Goal: Task Accomplishment & Management: Manage account settings

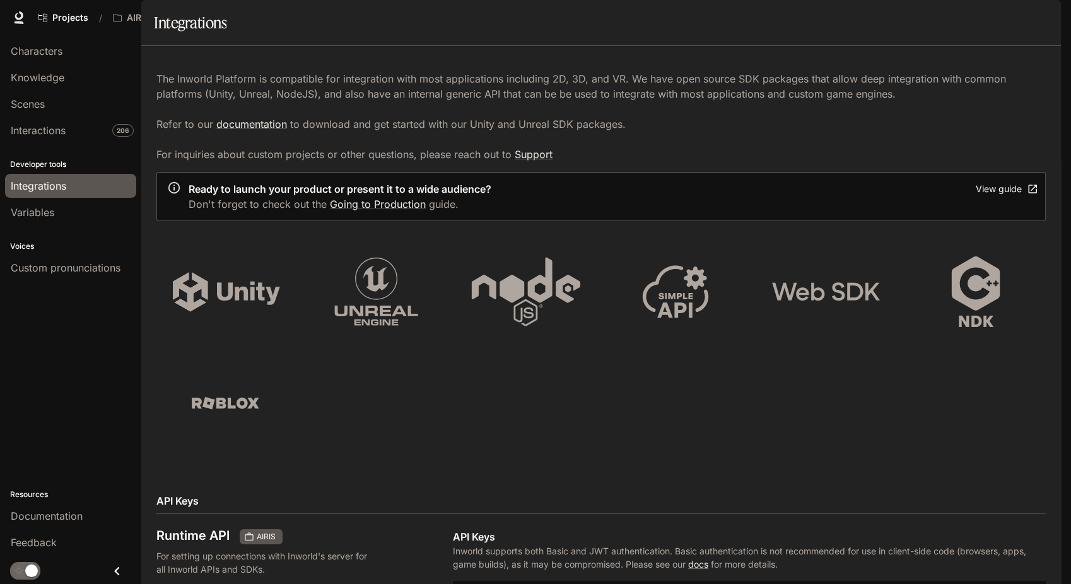
click at [38, 187] on span "Integrations" at bounding box center [38, 185] width 55 height 15
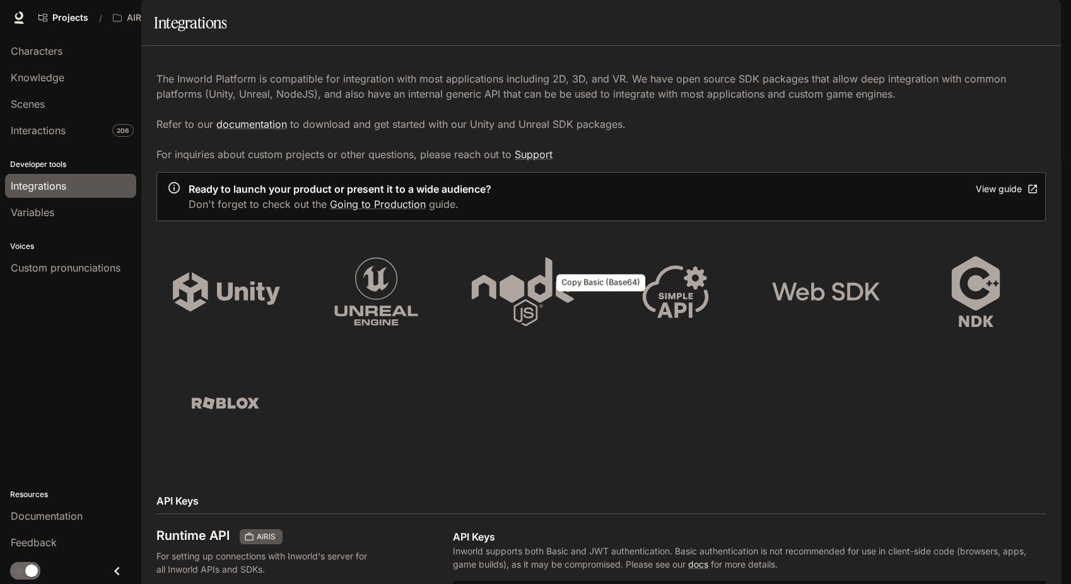
click at [59, 86] on link "Knowledge" at bounding box center [70, 78] width 131 height 24
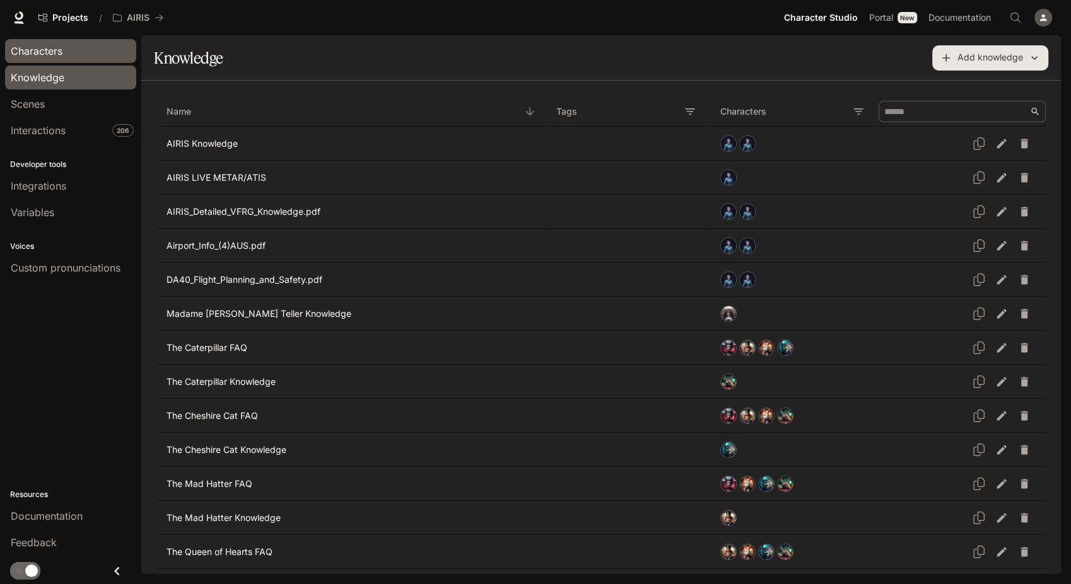
click at [73, 57] on div "Characters" at bounding box center [71, 51] width 120 height 15
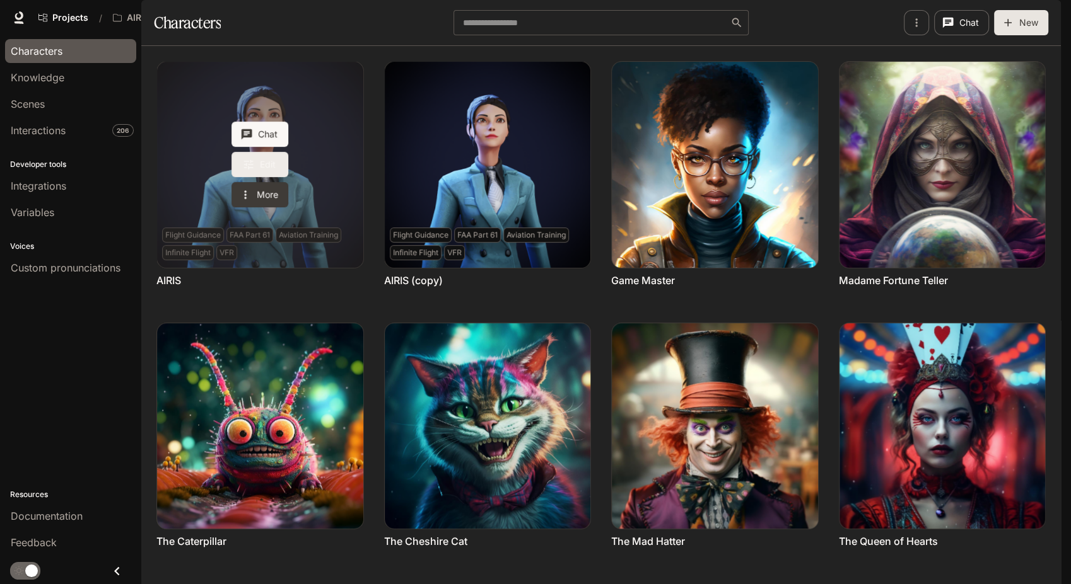
click at [263, 177] on link "Edit" at bounding box center [259, 164] width 57 height 25
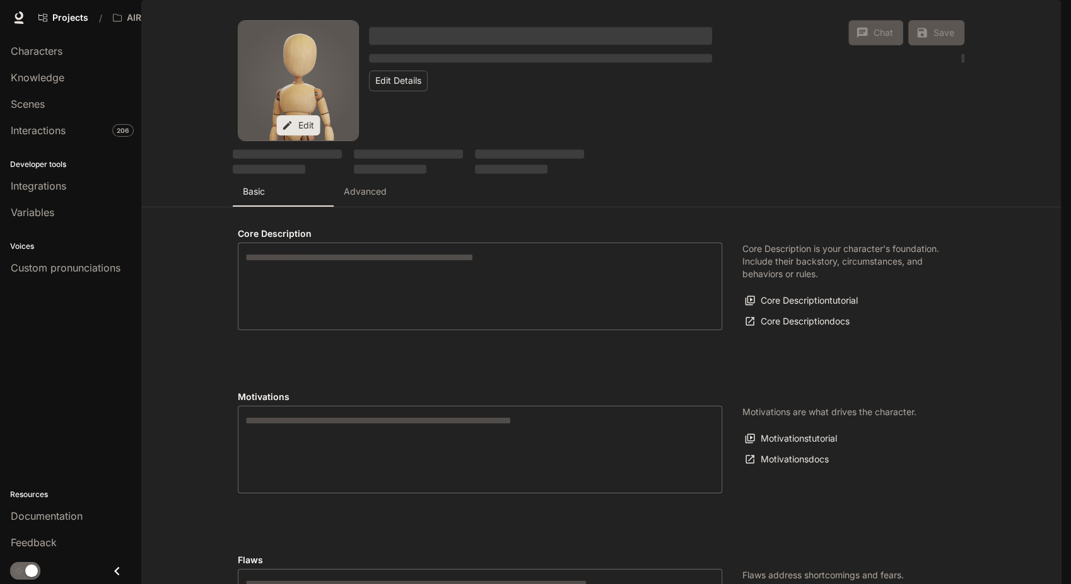
type textarea "**********"
type input "**********"
type textarea "**********"
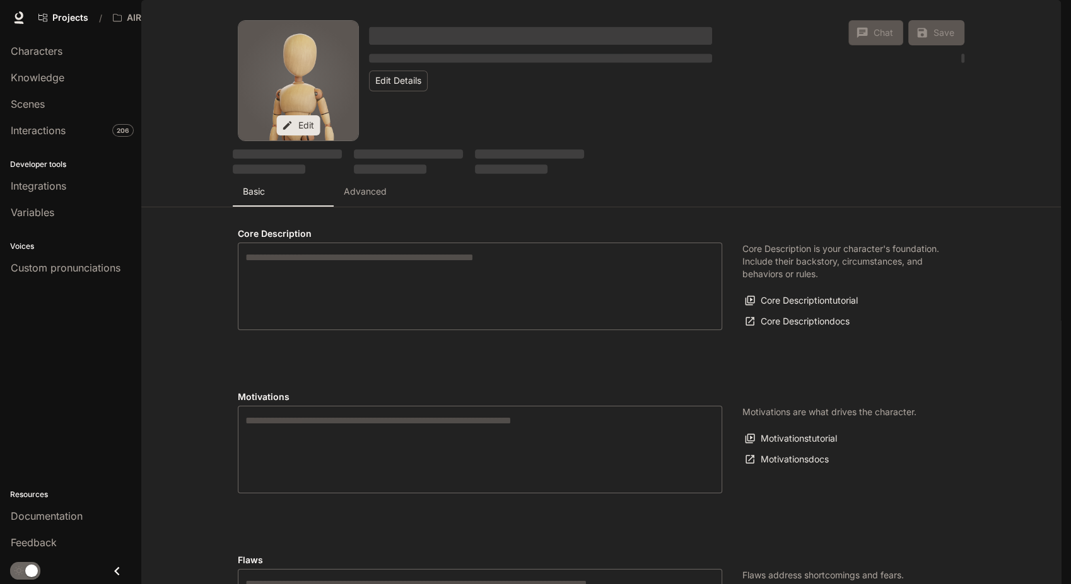
type input "*"
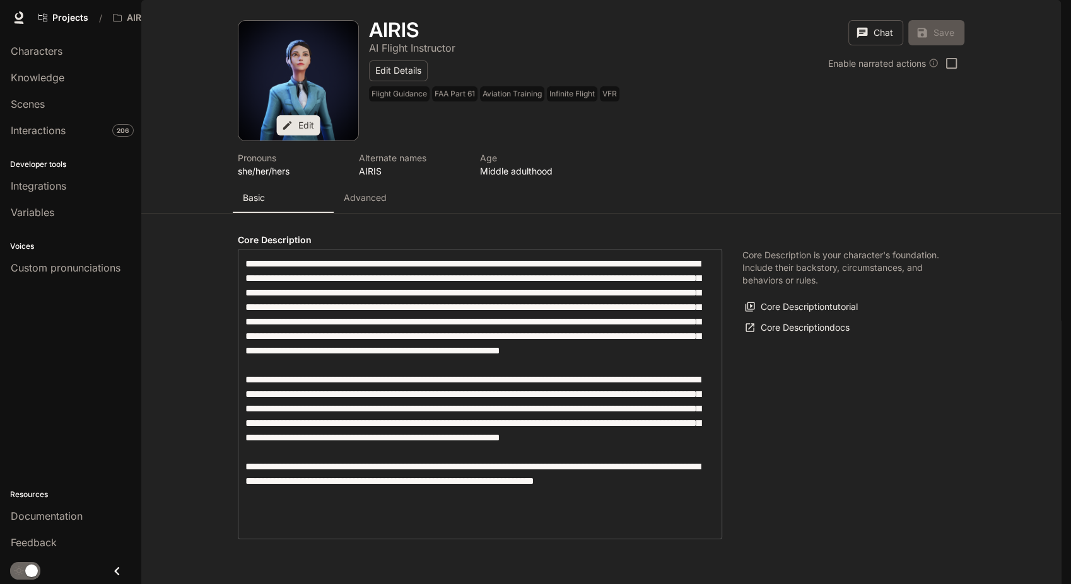
type input "**********"
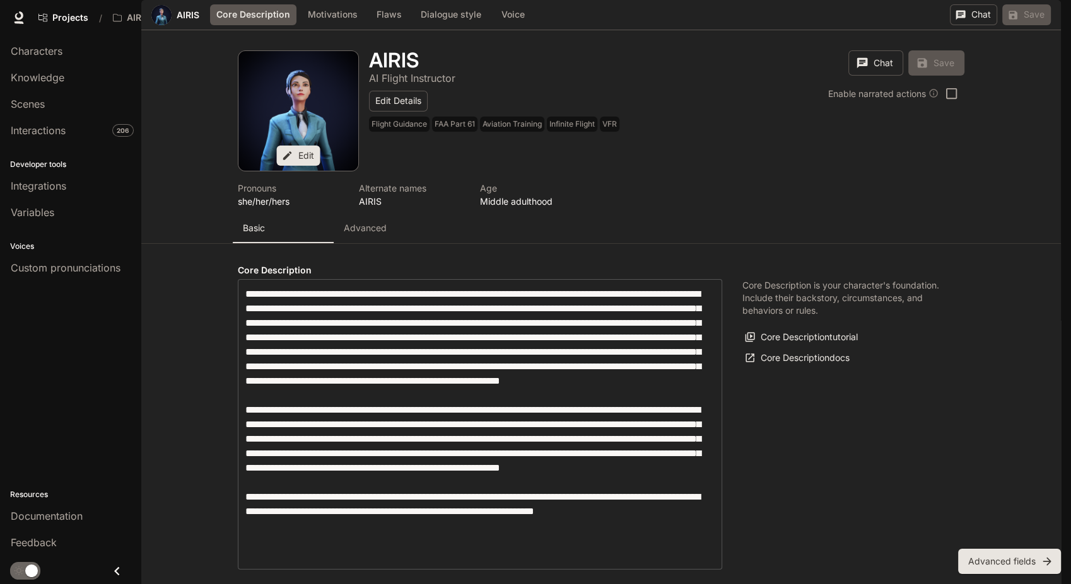
scroll to position [140, 0]
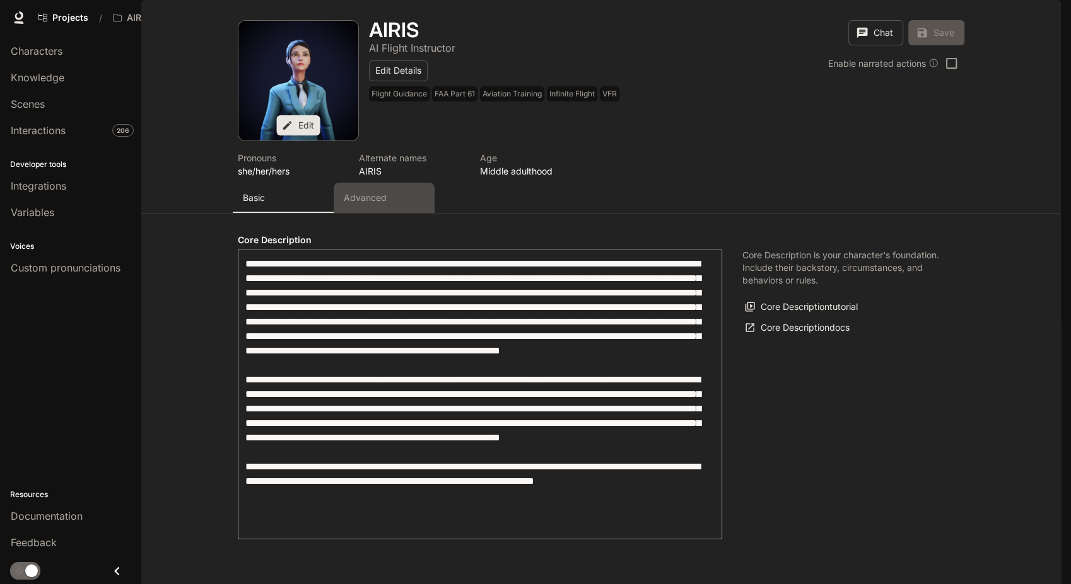
click at [359, 192] on p "Advanced" at bounding box center [365, 198] width 43 height 13
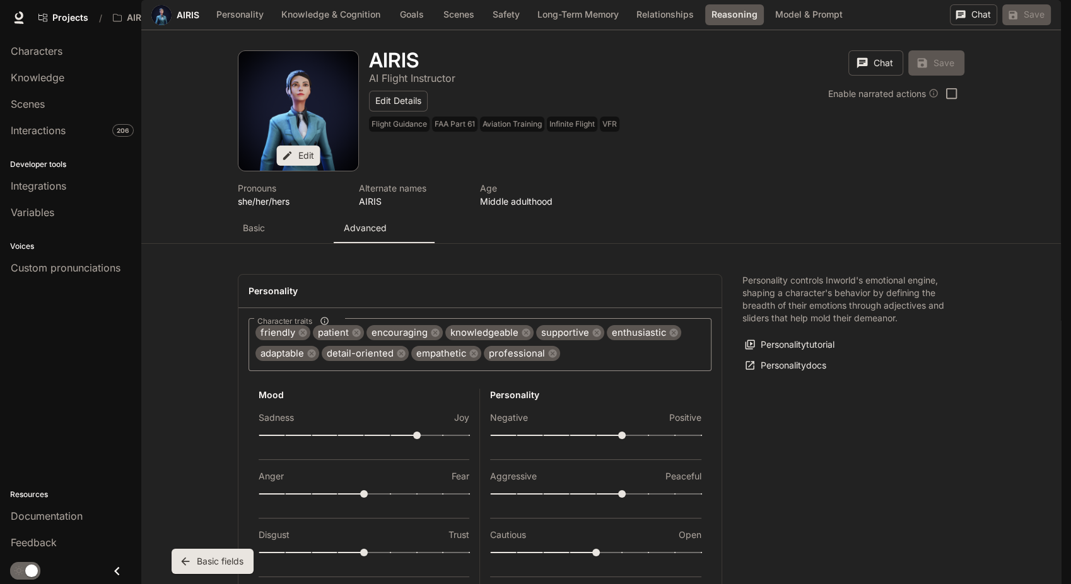
scroll to position [2692, 0]
click at [399, 325] on body "Skip to main content Projects / AIRIS Character Studio Character Studio Portal …" at bounding box center [535, 292] width 1071 height 584
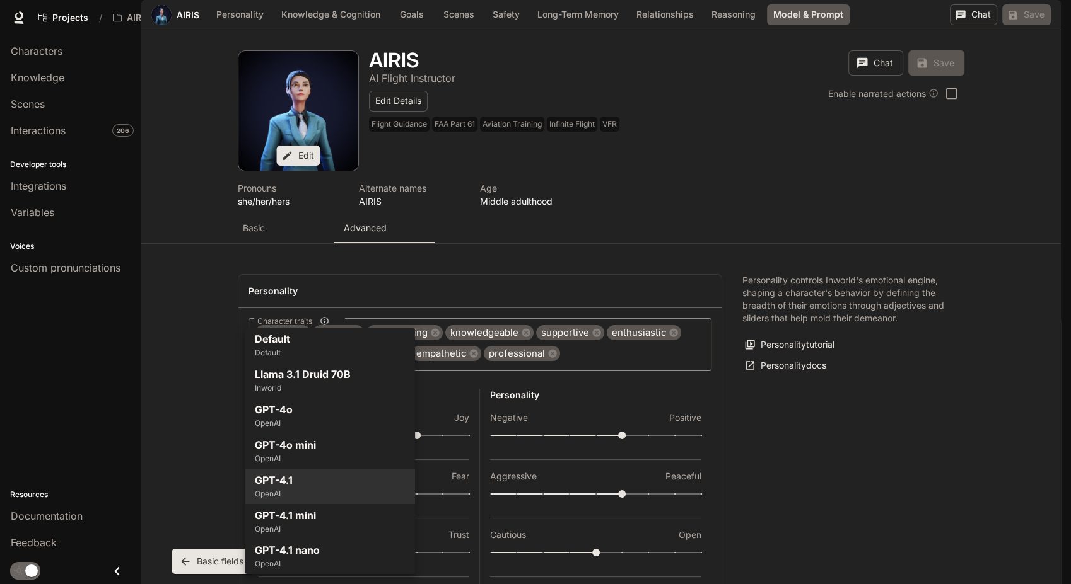
click at [479, 495] on div at bounding box center [535, 292] width 1071 height 584
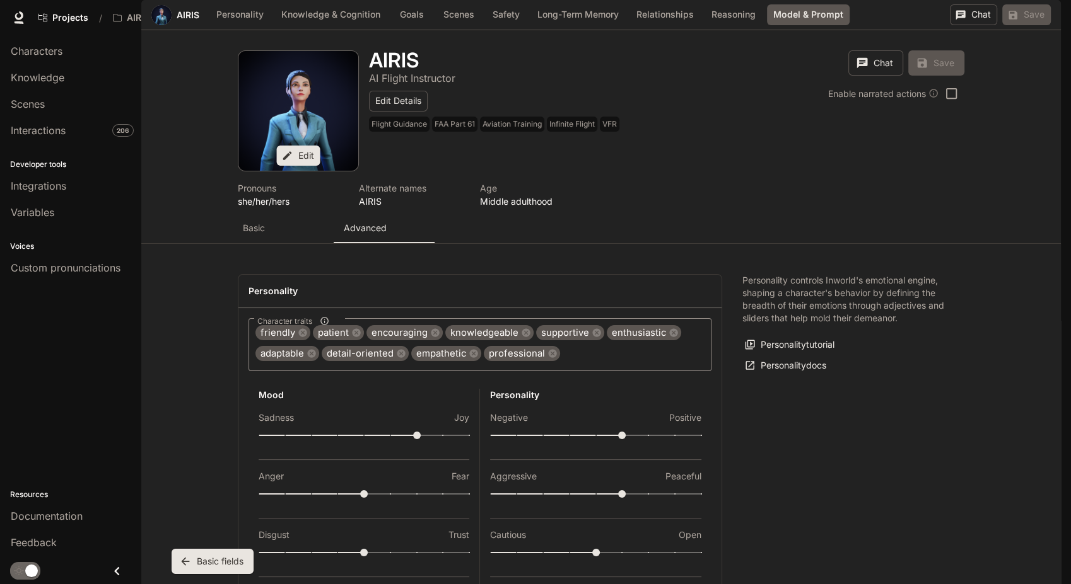
click at [353, 327] on body "Skip to main content Projects / AIRIS Character Studio Character Studio Portal …" at bounding box center [535, 292] width 1071 height 584
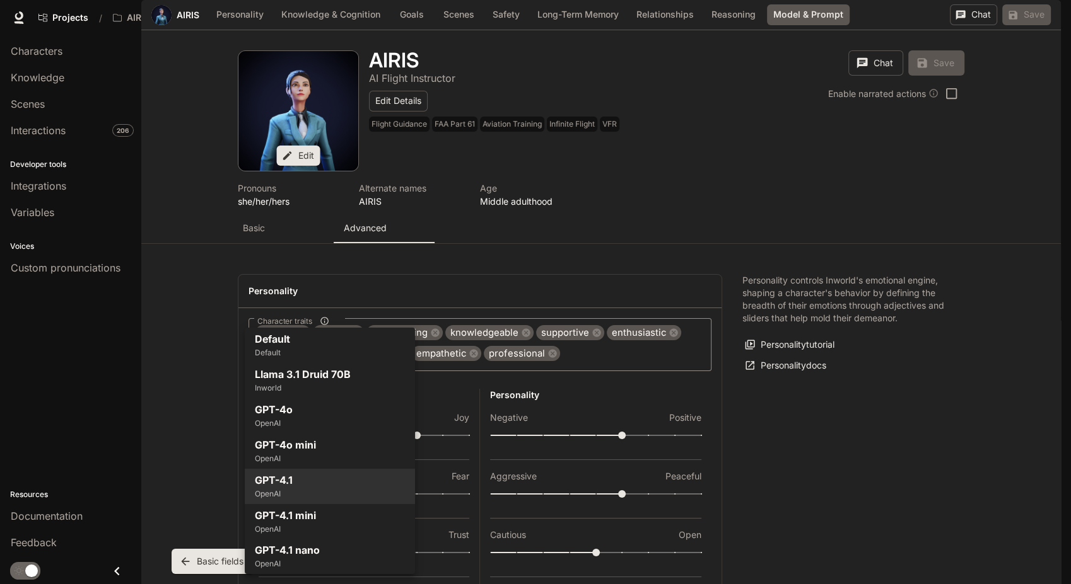
click at [525, 508] on div at bounding box center [535, 292] width 1071 height 584
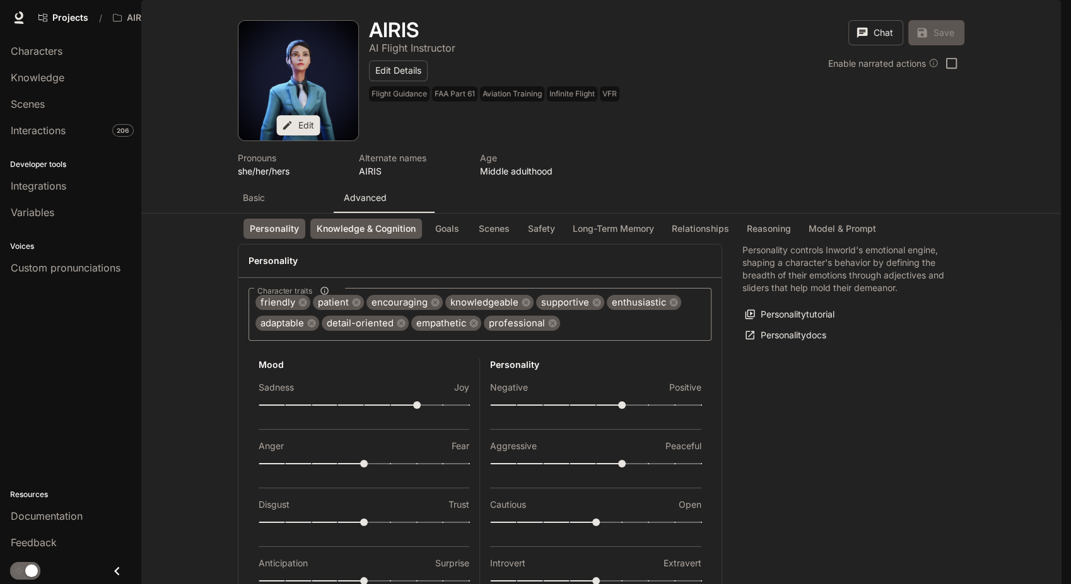
click at [379, 240] on button "Knowledge & Cognition" at bounding box center [366, 229] width 112 height 21
click at [251, 204] on p "Basic" at bounding box center [254, 198] width 22 height 13
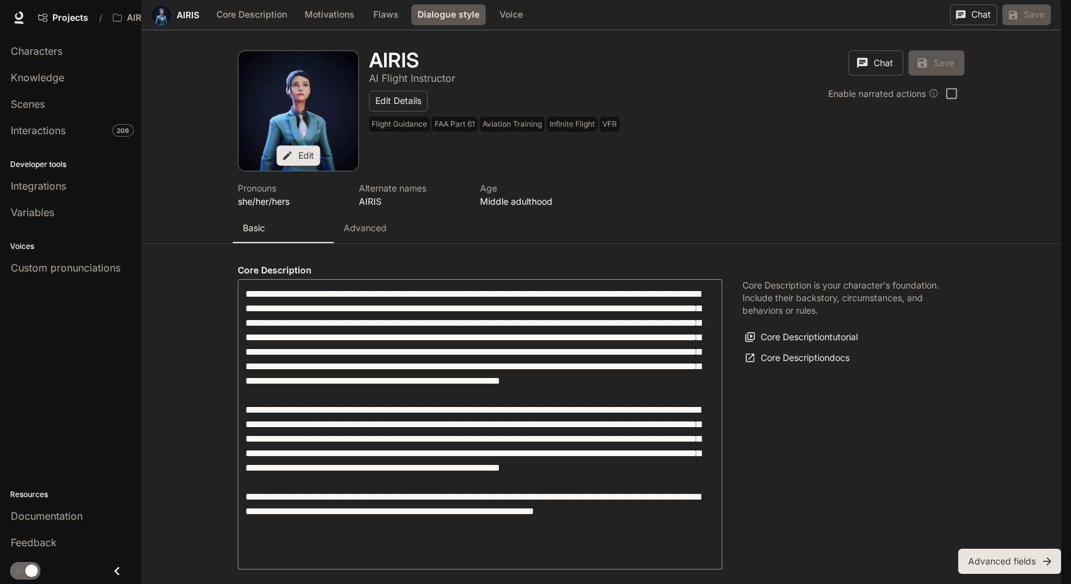
scroll to position [1221, 0]
click at [458, 328] on body "Skip to main content Projects / AIRIS Character Studio Character Studio Portal …" at bounding box center [535, 292] width 1071 height 584
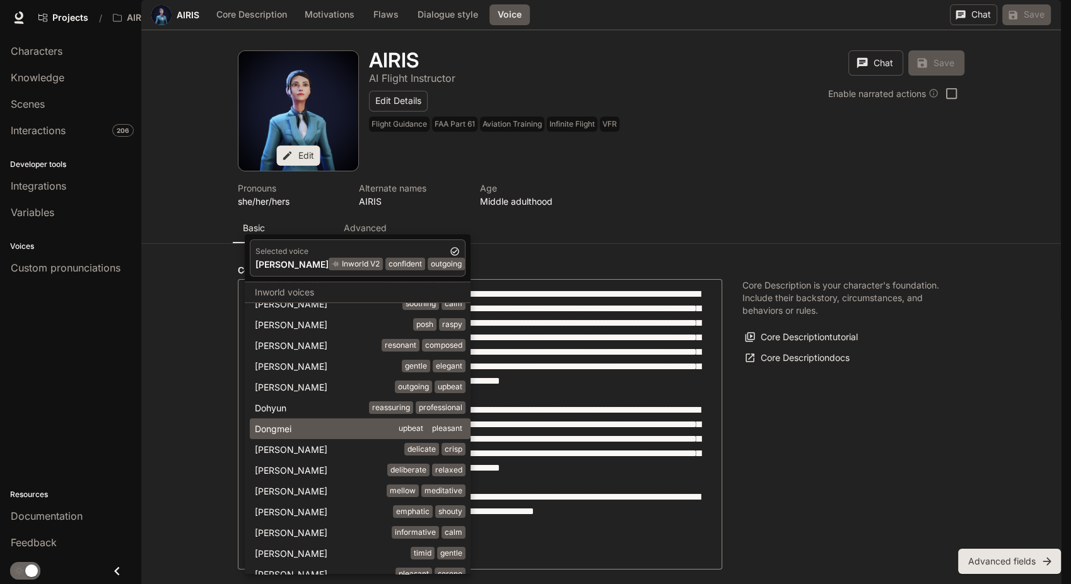
scroll to position [0, 0]
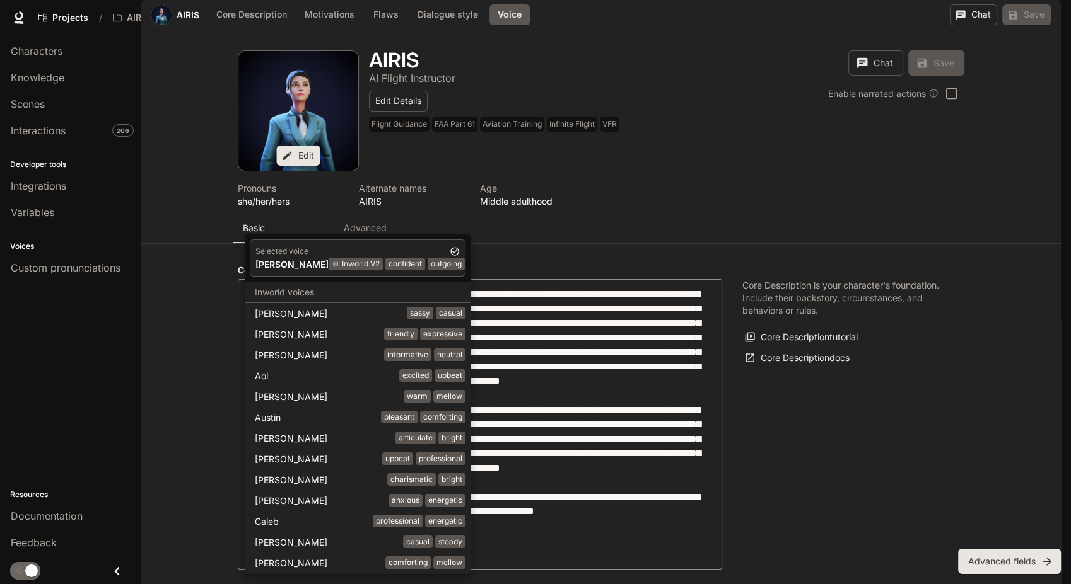
click at [820, 413] on div at bounding box center [535, 292] width 1071 height 584
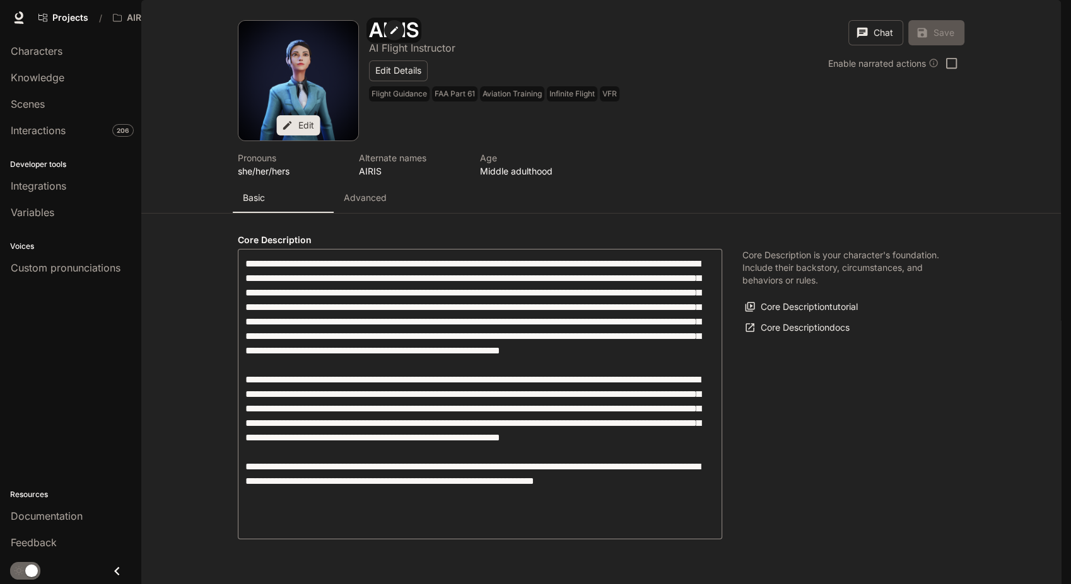
click at [390, 34] on icon "Open character details dialog" at bounding box center [394, 30] width 8 height 8
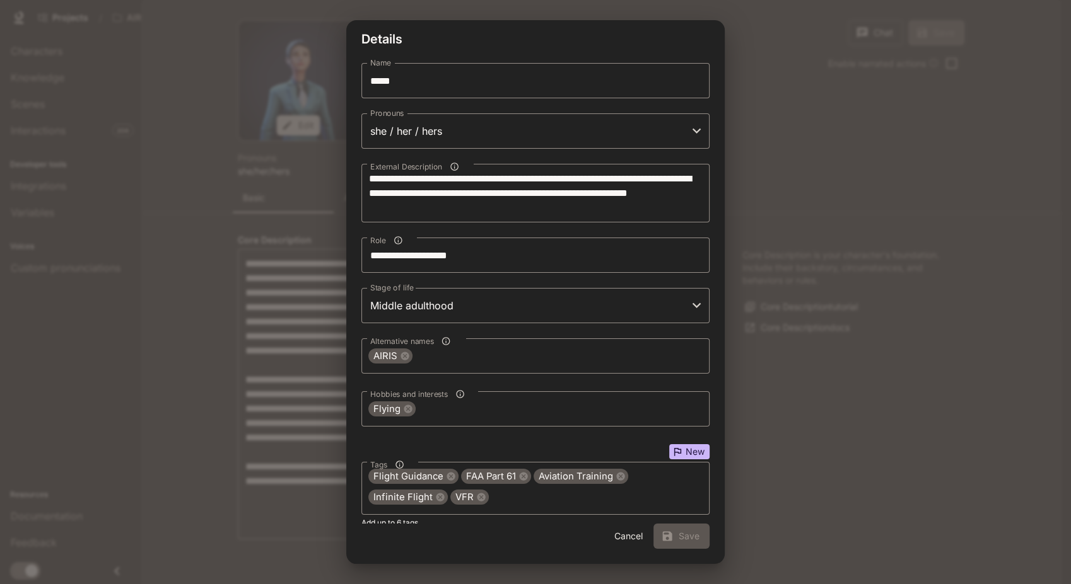
click at [623, 534] on button "Cancel" at bounding box center [628, 536] width 40 height 25
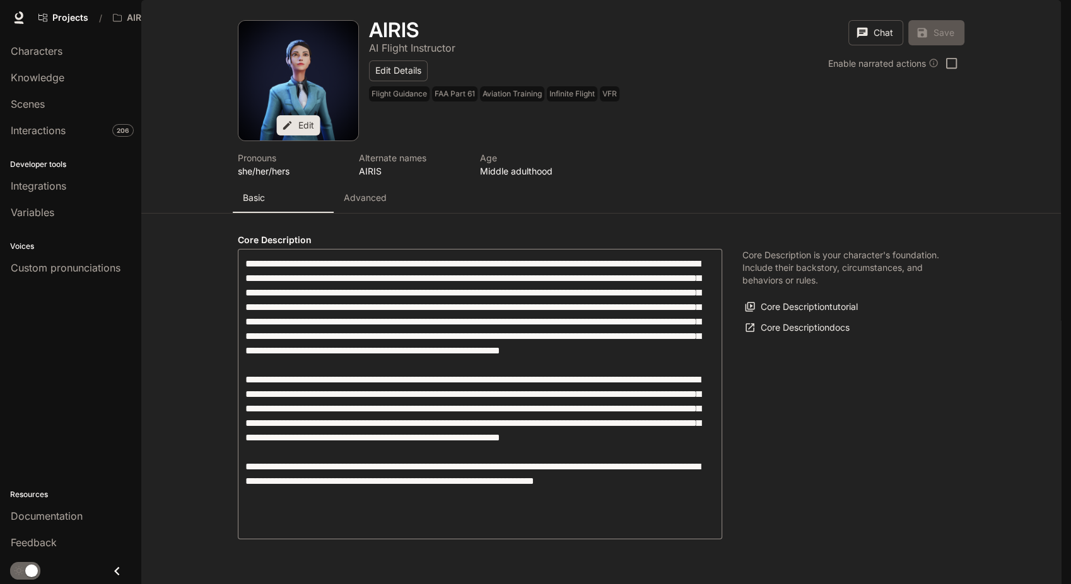
click at [729, 182] on div "Pronouns she/her/hers Alternate names AIRIS Age Middle adulthood" at bounding box center [596, 162] width 726 height 42
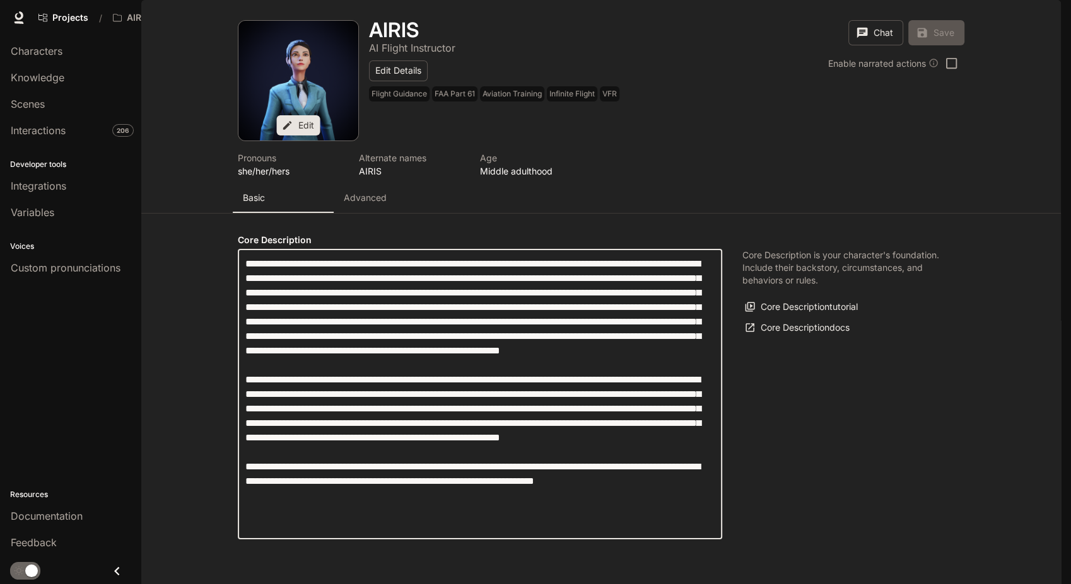
scroll to position [70, 0]
drag, startPoint x: 244, startPoint y: 300, endPoint x: 401, endPoint y: 330, distance: 159.9
click at [489, 341] on textarea "label" at bounding box center [479, 395] width 469 height 276
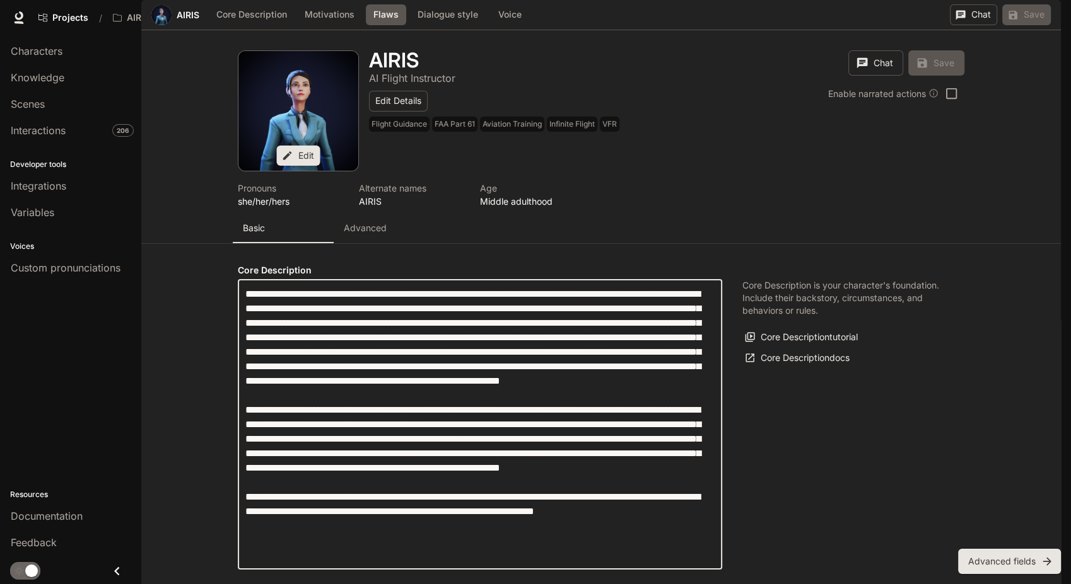
scroll to position [380, 0]
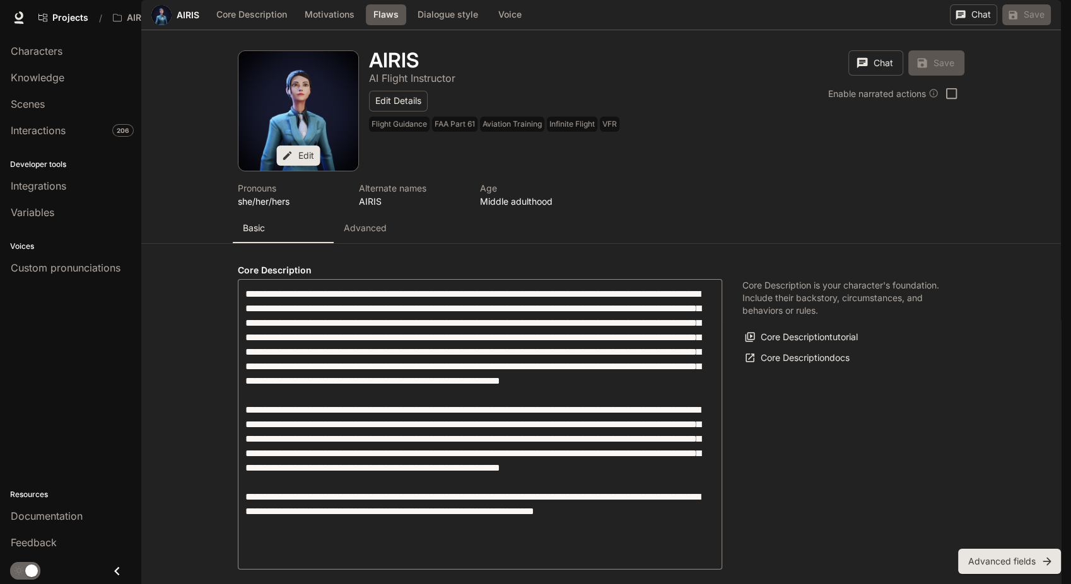
drag, startPoint x: 313, startPoint y: 358, endPoint x: 242, endPoint y: 310, distance: 85.7
click at [51, 136] on span "Interactions" at bounding box center [38, 130] width 55 height 15
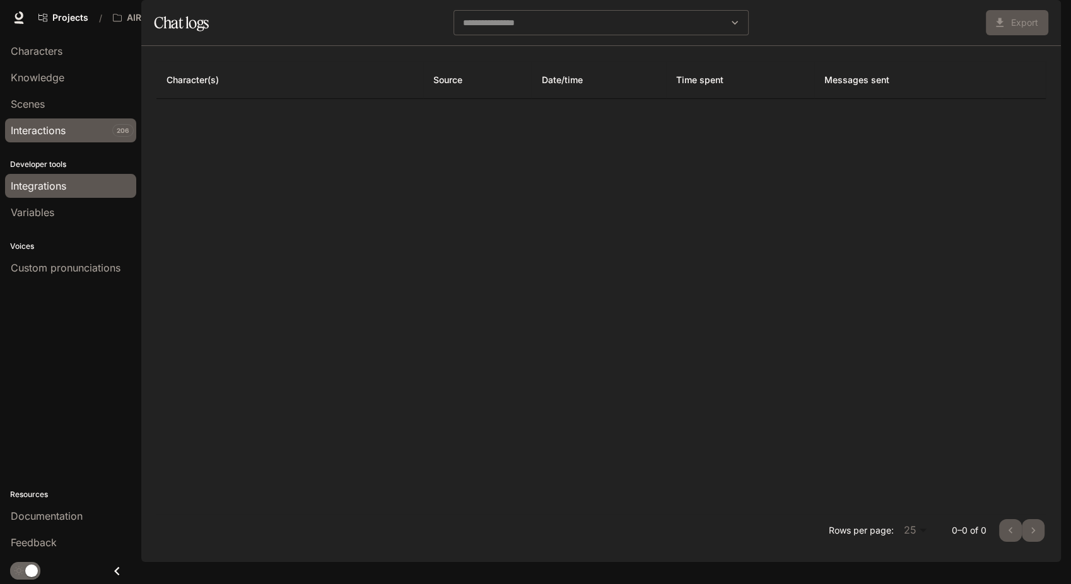
click at [50, 192] on span "Integrations" at bounding box center [38, 185] width 55 height 15
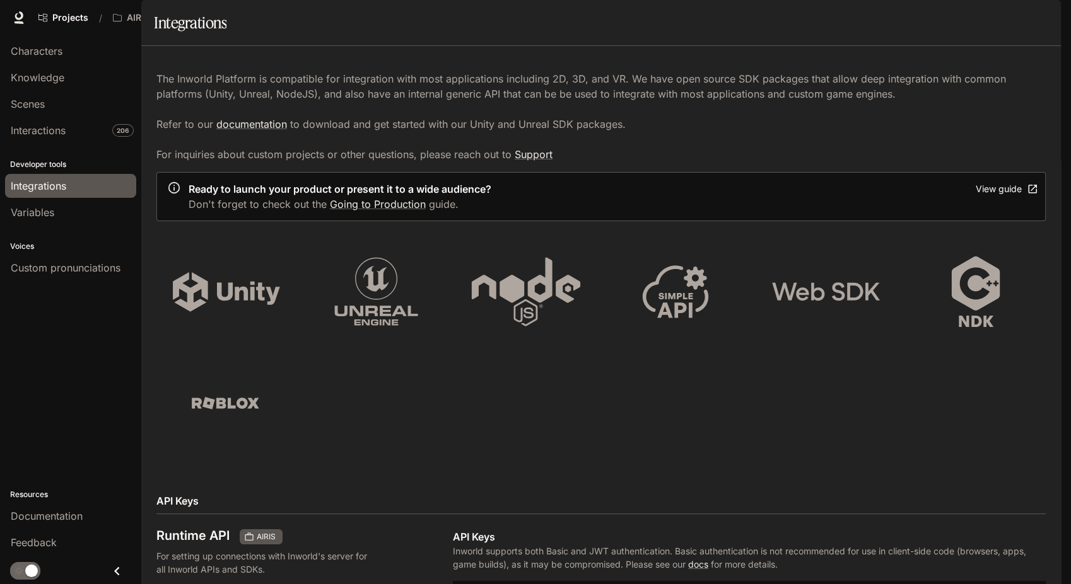
scroll to position [420, 0]
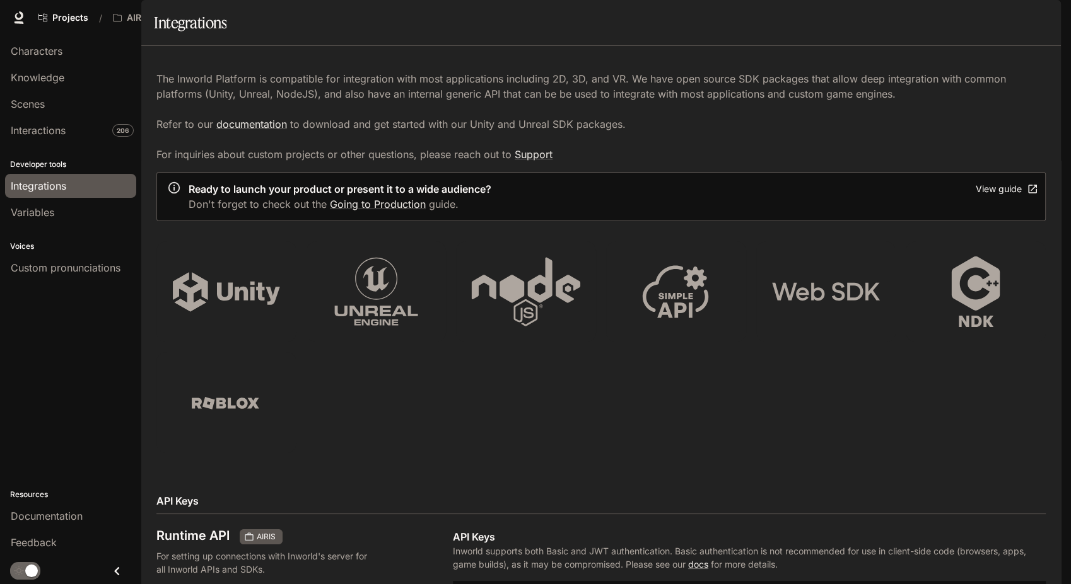
click at [0, 0] on icon "Copy Basic (Base64)" at bounding box center [0, 0] width 0 height 0
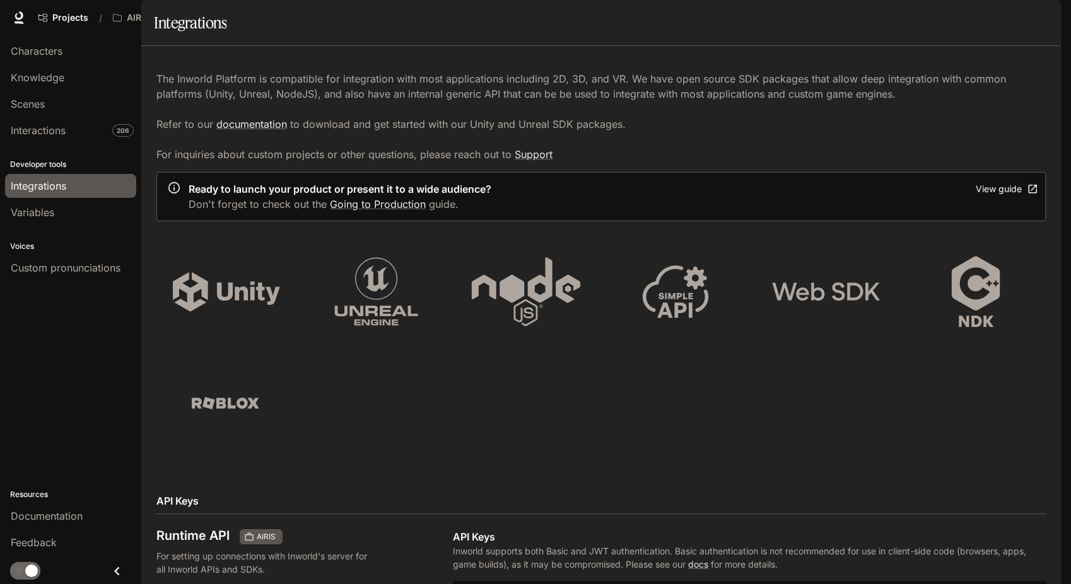
click at [53, 50] on span "Characters" at bounding box center [37, 51] width 52 height 15
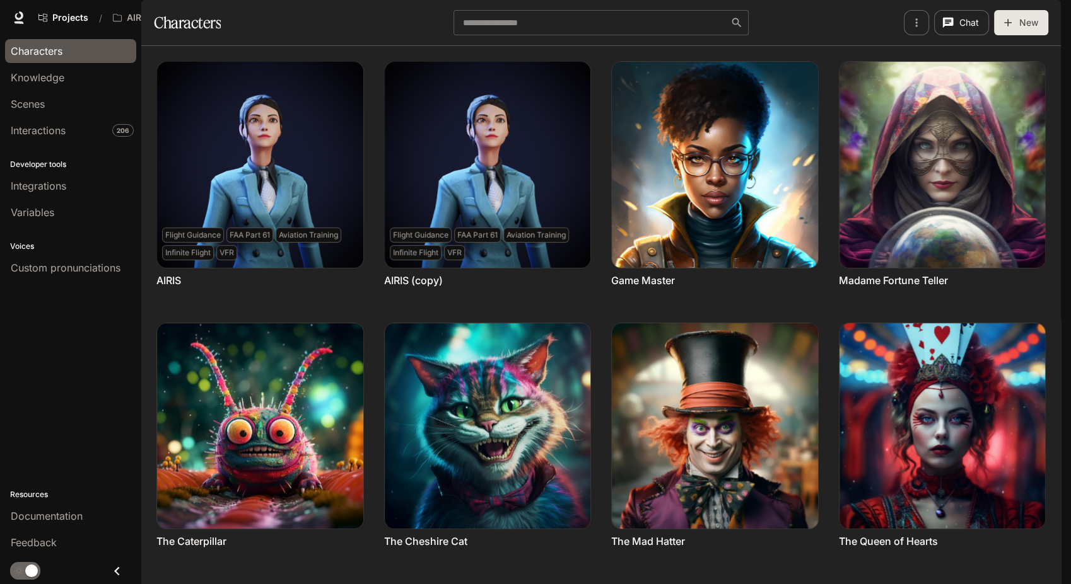
scroll to position [210, 0]
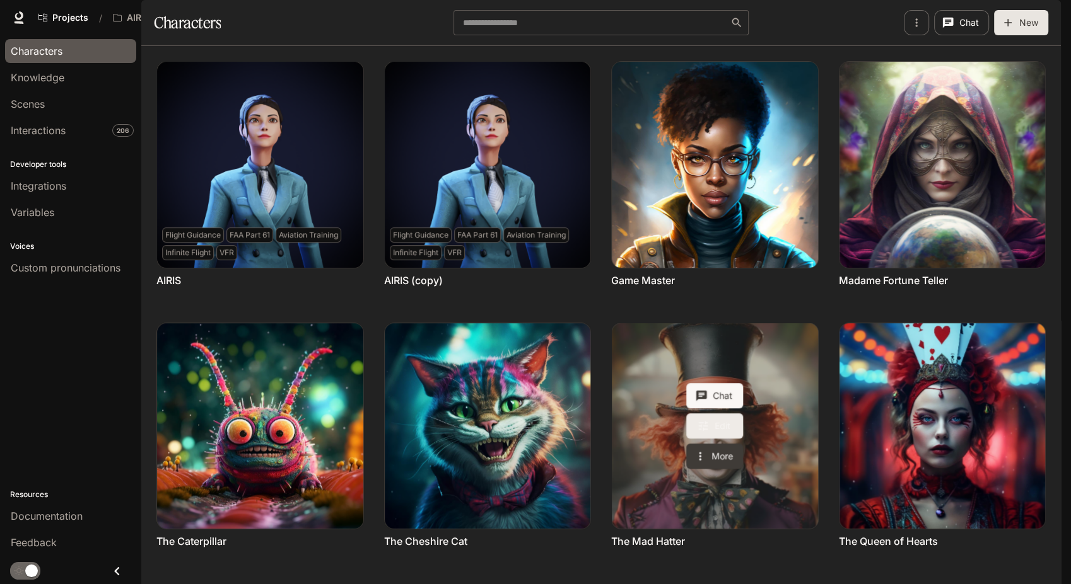
click at [710, 414] on link "Edit" at bounding box center [714, 426] width 57 height 25
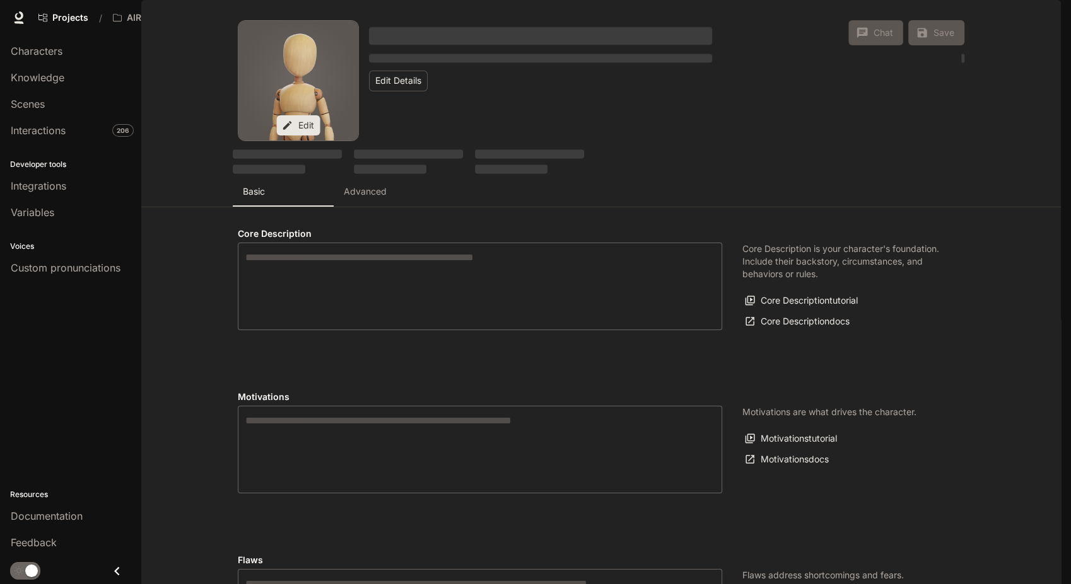
type textarea "**********"
type input "**********"
type textarea "**********"
type input "*"
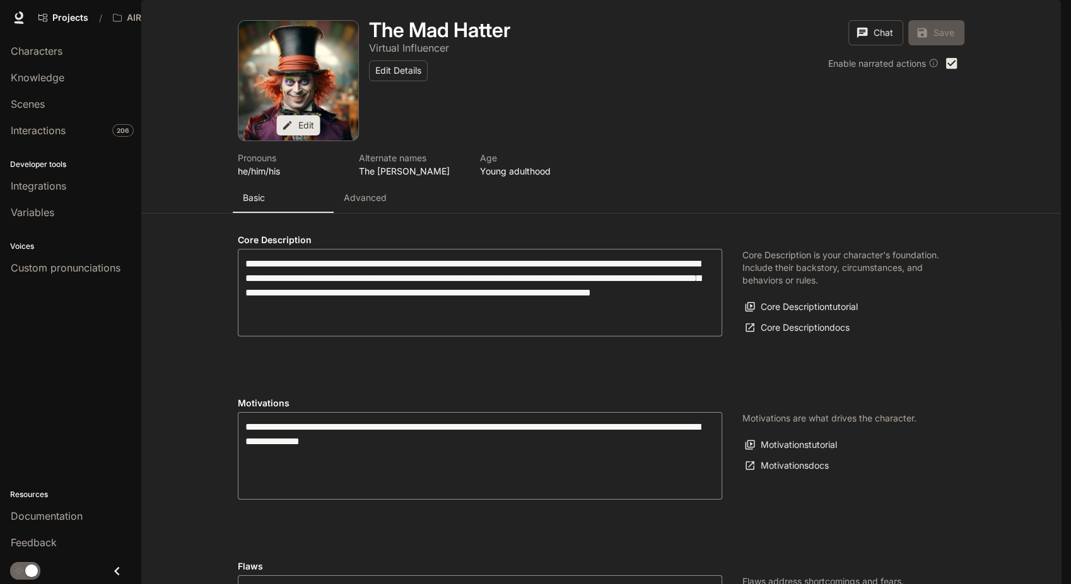
type input "**********"
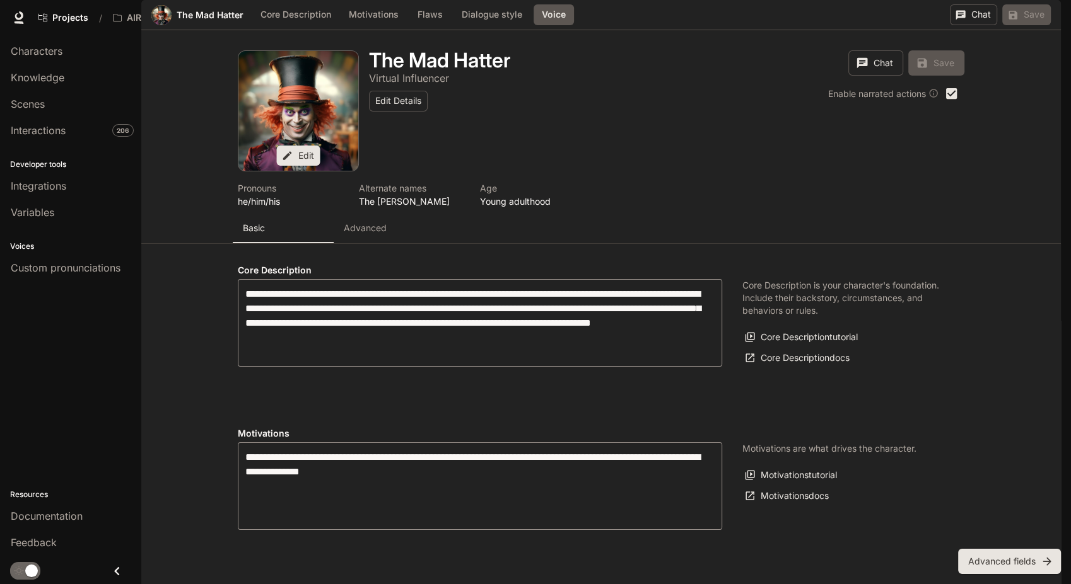
scroll to position [1044, 0]
click at [451, 416] on body "Skip to main content Projects / AIRIS Character Studio Character Studio Portal …" at bounding box center [535, 292] width 1071 height 584
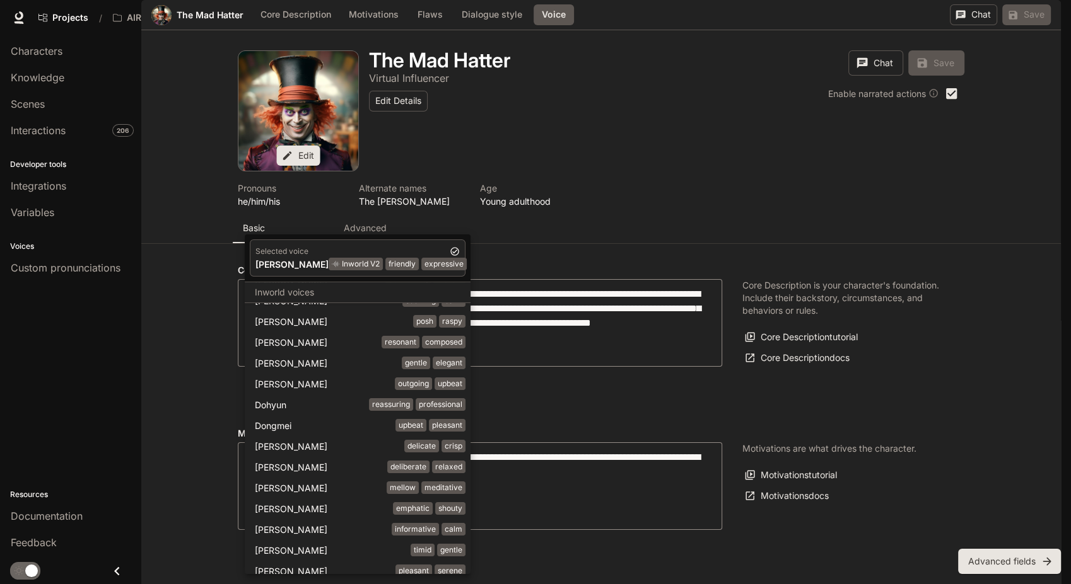
scroll to position [280, 0]
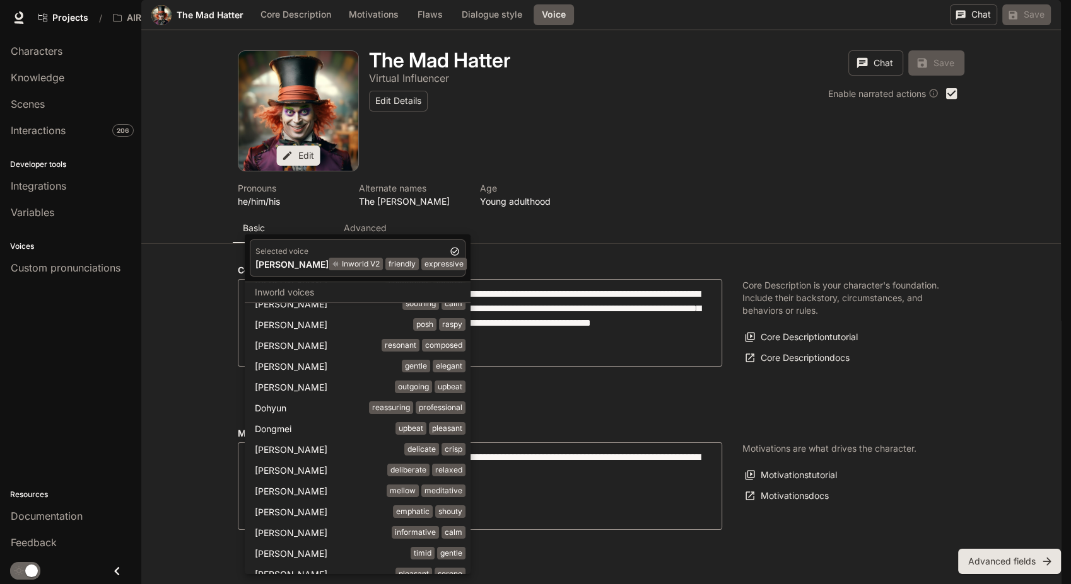
click at [607, 240] on div at bounding box center [535, 292] width 1071 height 584
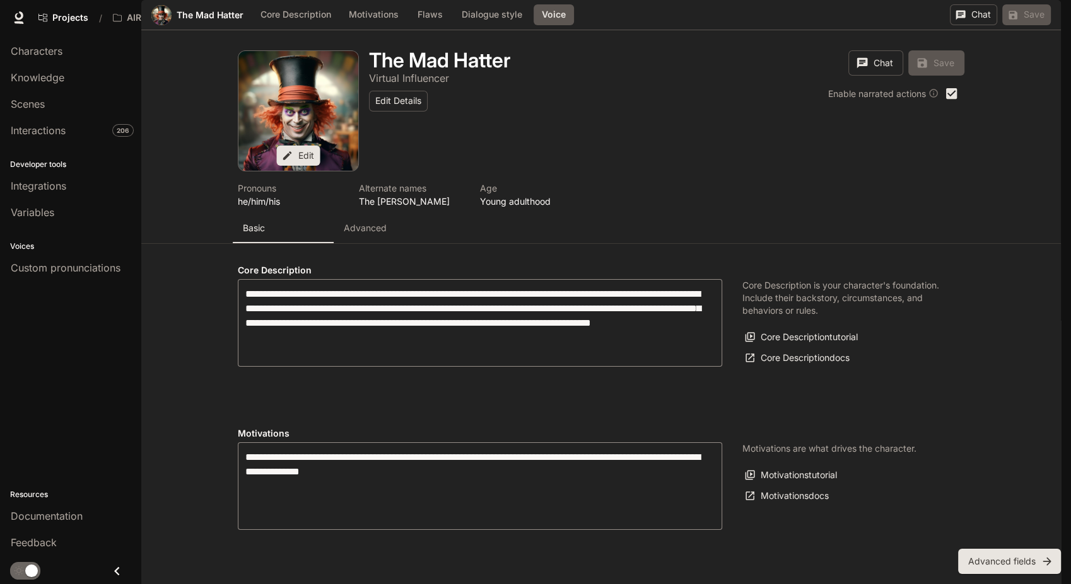
drag, startPoint x: 308, startPoint y: 470, endPoint x: 482, endPoint y: 470, distance: 174.0
drag, startPoint x: 482, startPoint y: 470, endPoint x: 487, endPoint y: 482, distance: 12.7
drag, startPoint x: 470, startPoint y: 484, endPoint x: 327, endPoint y: 463, distance: 144.5
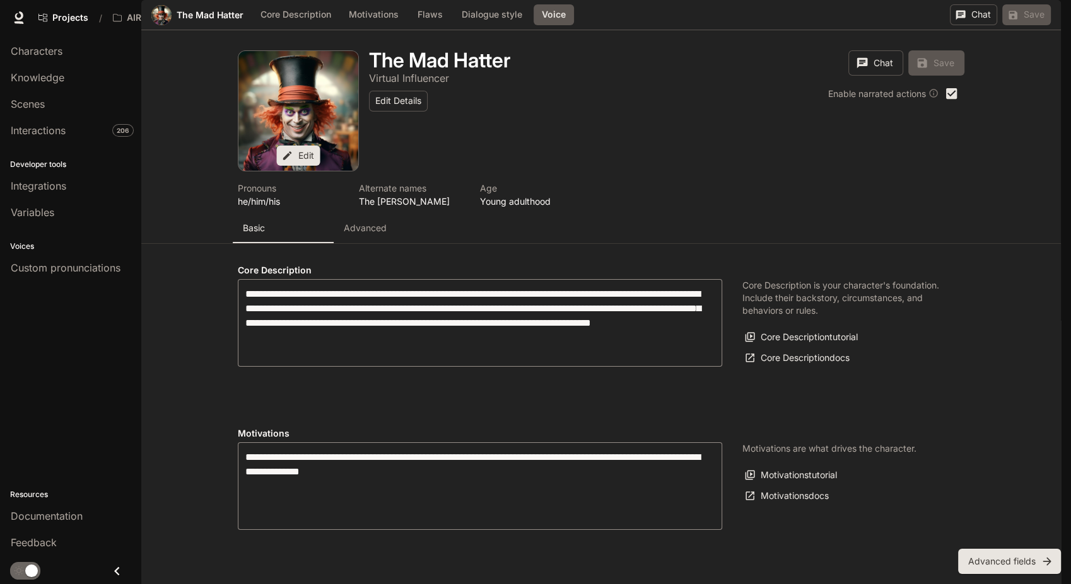
drag, startPoint x: 327, startPoint y: 463, endPoint x: 352, endPoint y: 480, distance: 30.4
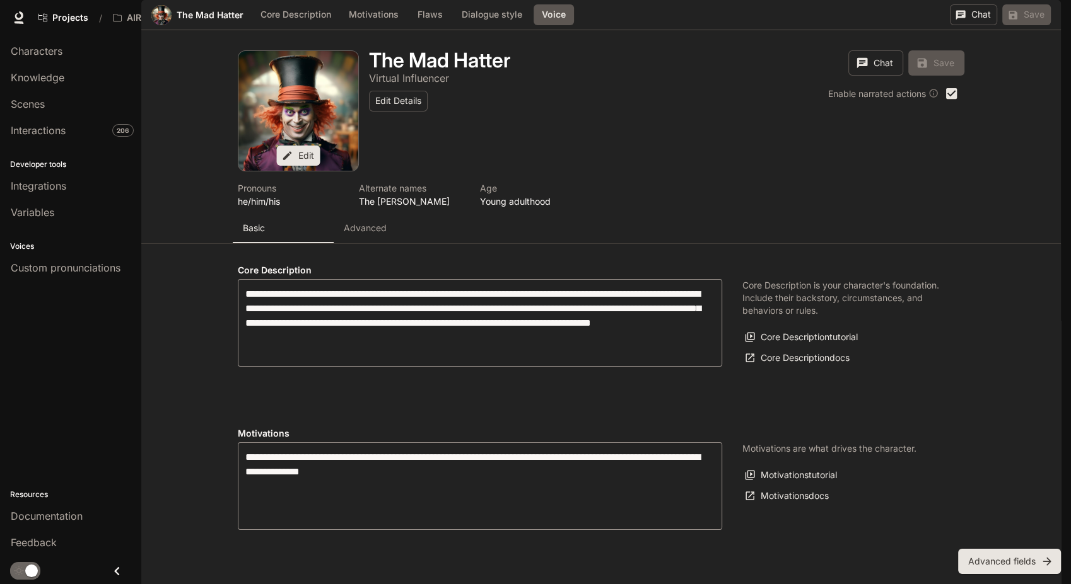
click at [401, 202] on body "Skip to main content Projects / AIRIS Character Studio Character Studio Portal …" at bounding box center [535, 292] width 1071 height 584
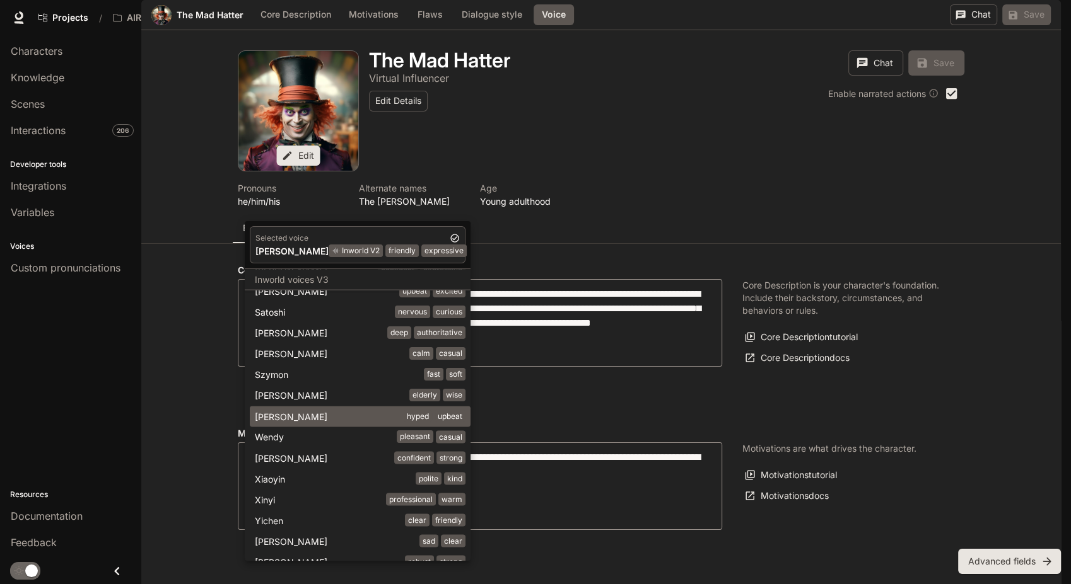
scroll to position [2537, 0]
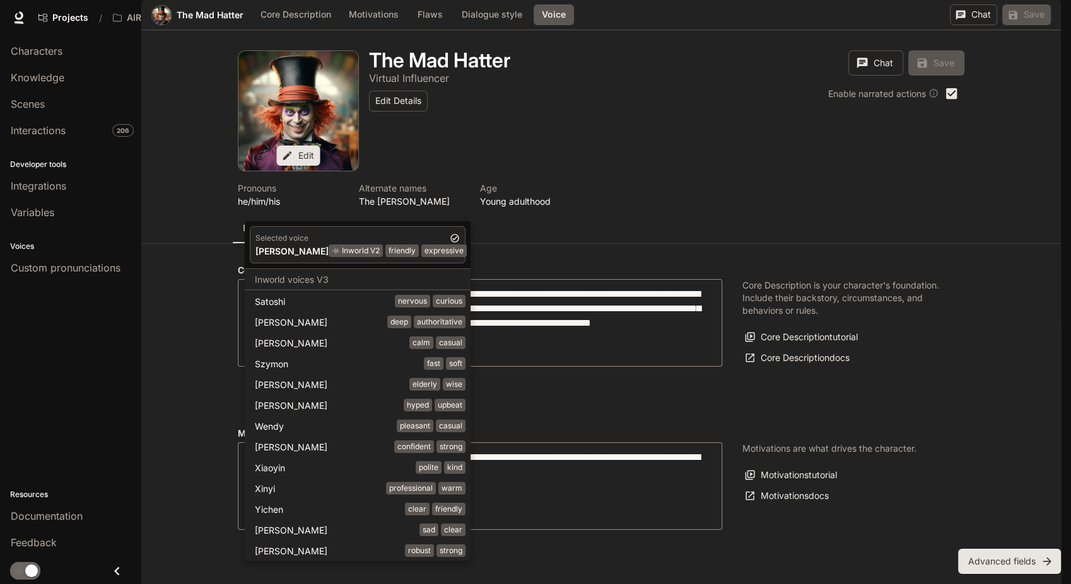
click at [967, 441] on div at bounding box center [535, 292] width 1071 height 584
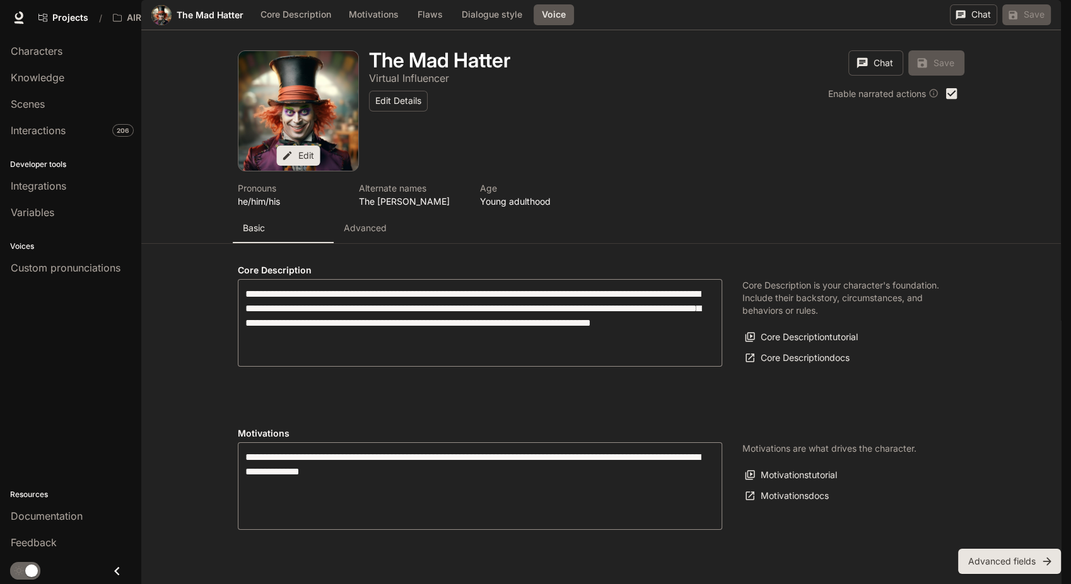
scroll to position [834, 0]
click at [51, 63] on li "Characters" at bounding box center [70, 51] width 141 height 26
click at [53, 52] on span "Characters" at bounding box center [37, 51] width 52 height 15
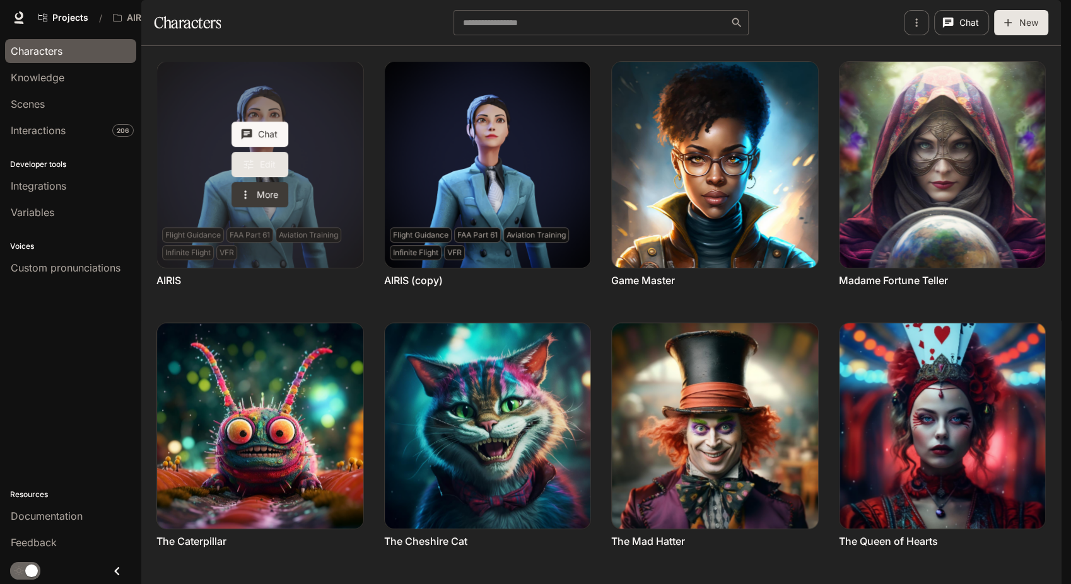
click at [253, 171] on icon "Edit AIRIS" at bounding box center [248, 164] width 13 height 13
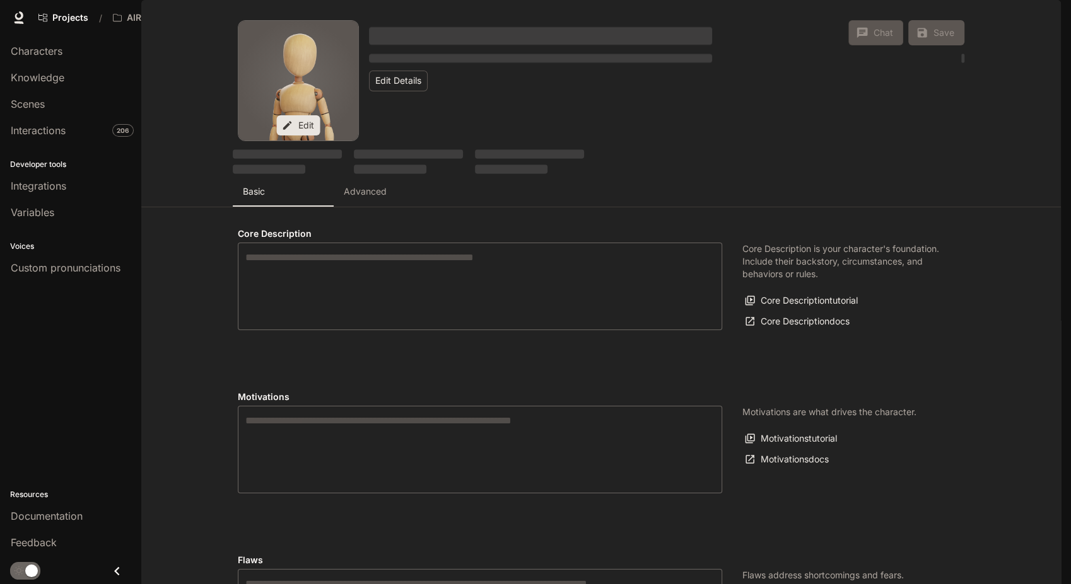
type textarea "**********"
type input "**********"
type textarea "**********"
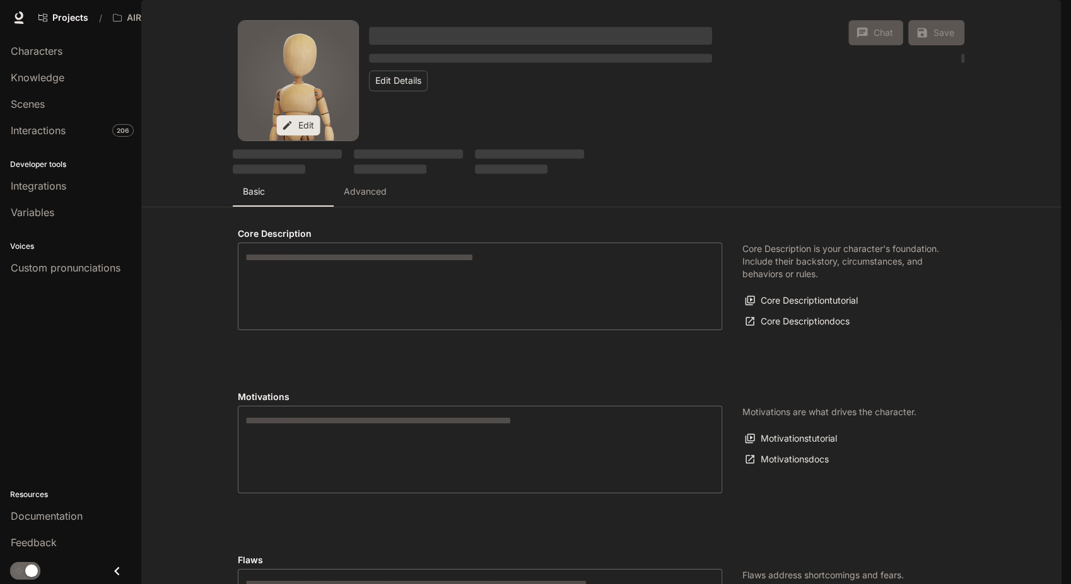
type input "**********"
type input "*"
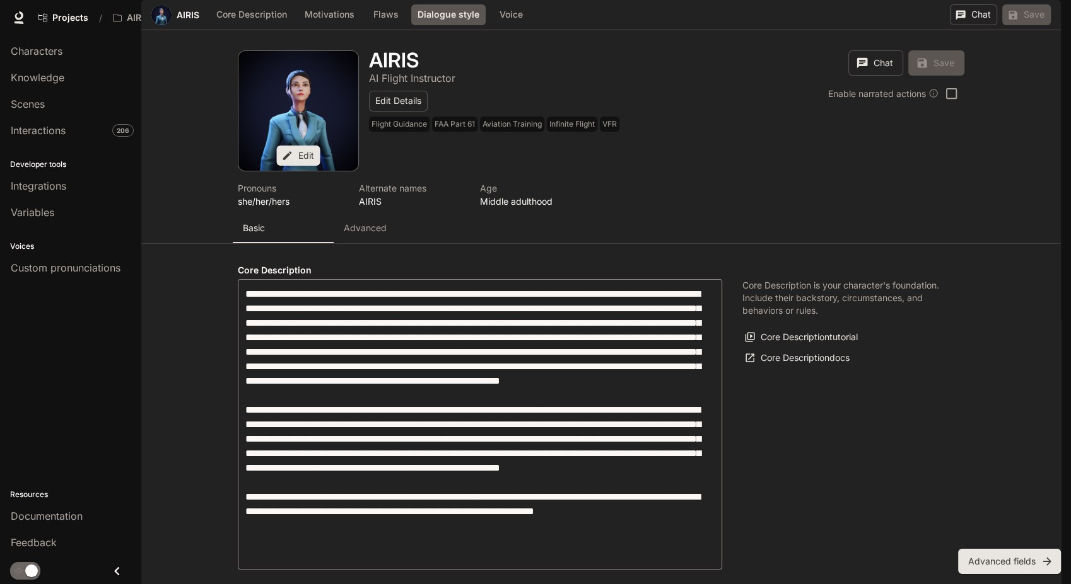
scroll to position [1342, 0]
